Goal: Task Accomplishment & Management: Manage account settings

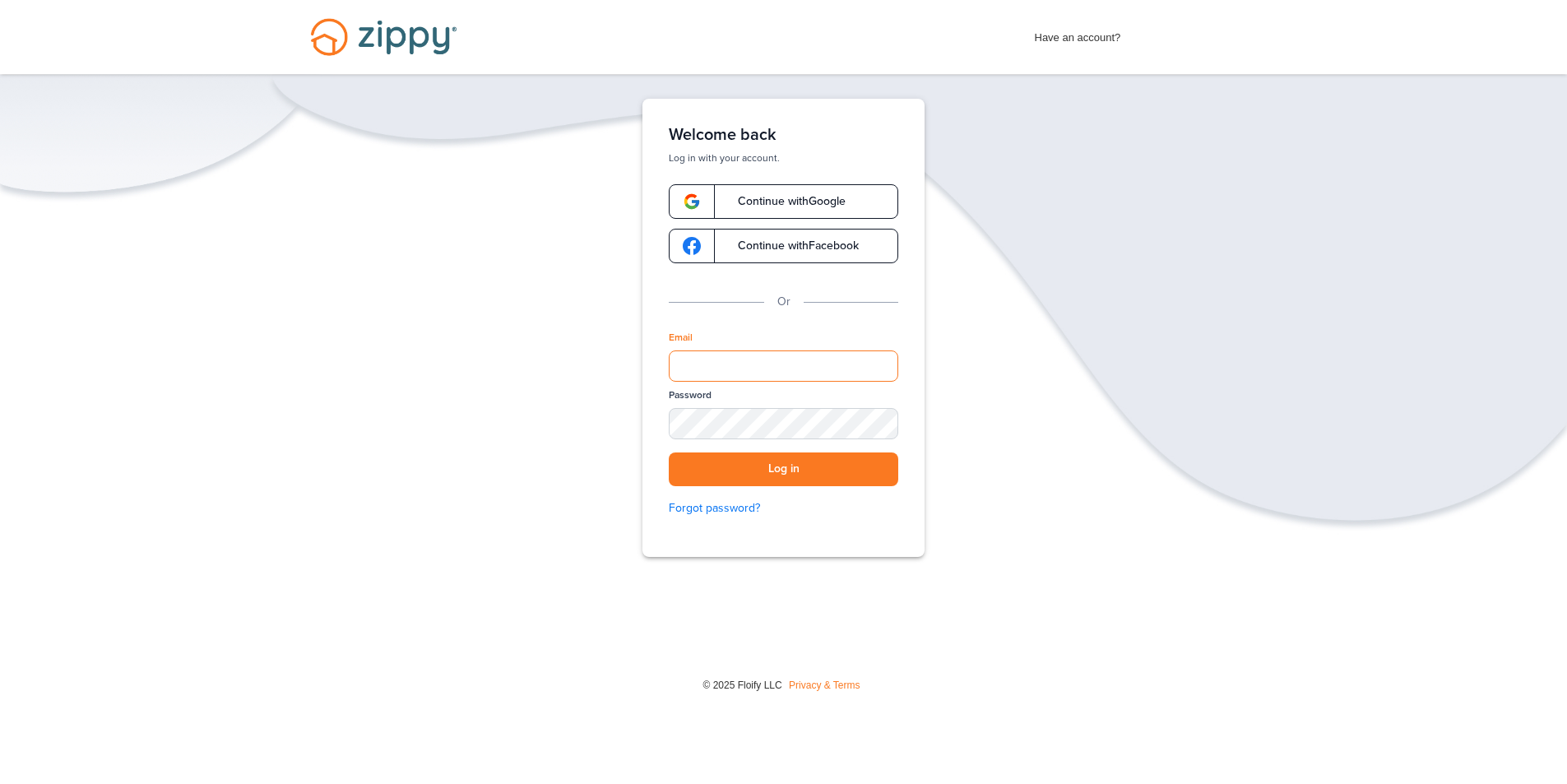
click at [771, 359] on input "Email" at bounding box center [784, 366] width 230 height 31
type input "**********"
click at [782, 466] on button "Log in" at bounding box center [784, 469] width 230 height 33
